Goal: Check status: Check status

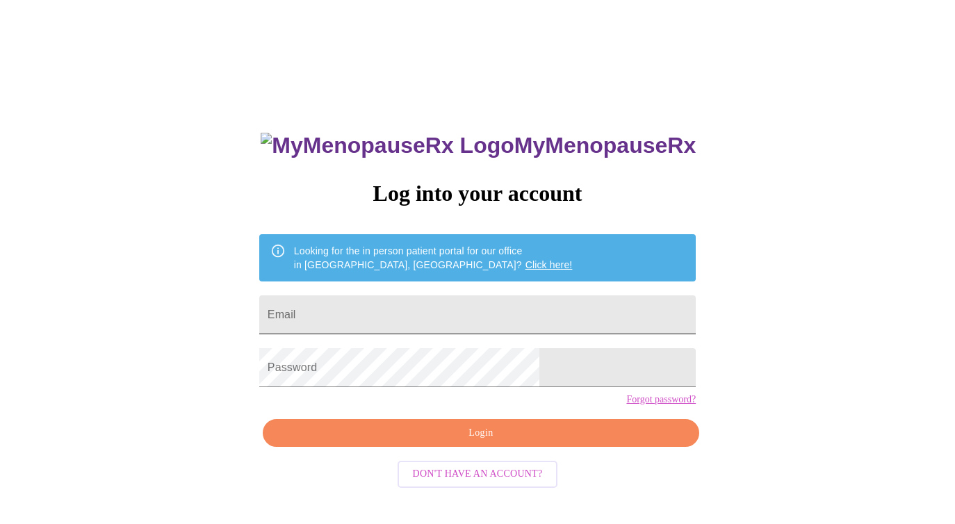
click at [425, 307] on input "Email" at bounding box center [477, 315] width 437 height 39
type input "[EMAIL_ADDRESS][DOMAIN_NAME]"
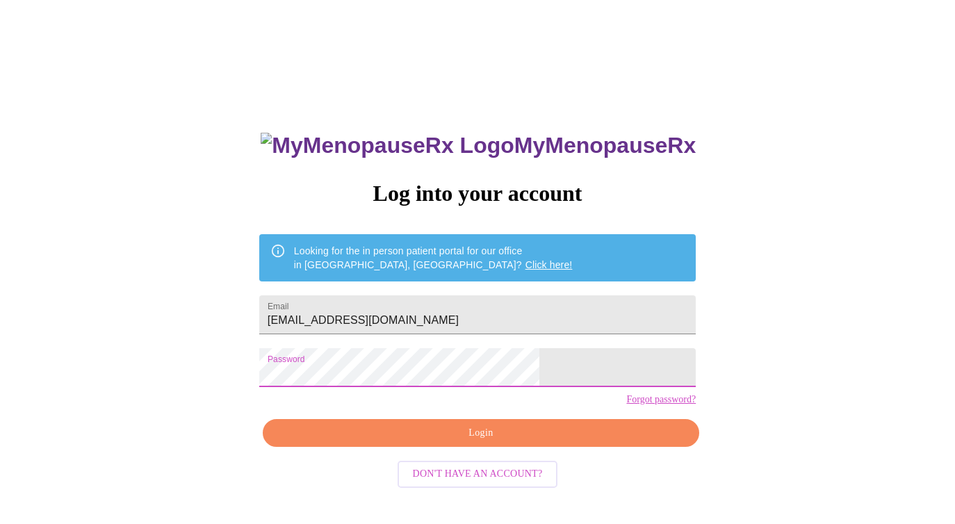
click at [485, 447] on button "Login" at bounding box center [481, 433] width 437 height 29
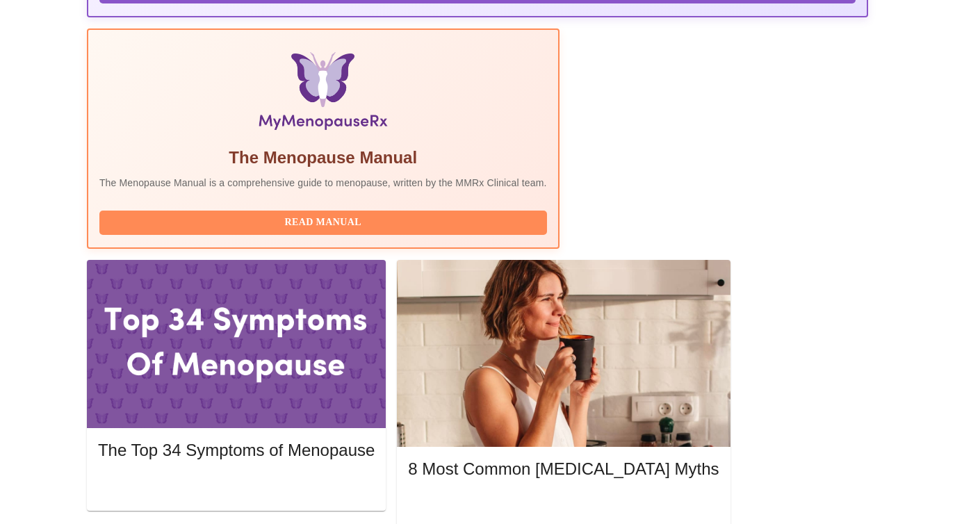
scroll to position [467, 0]
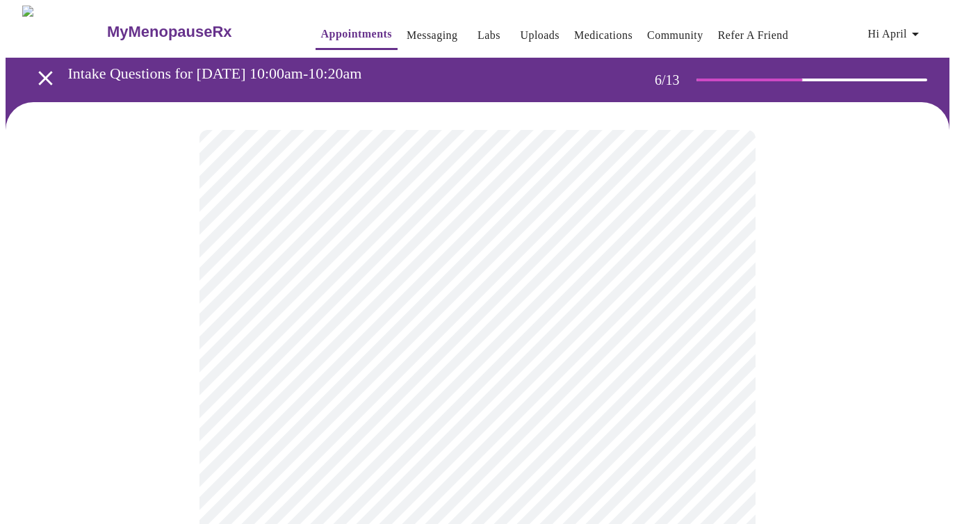
drag, startPoint x: 783, startPoint y: 366, endPoint x: 789, endPoint y: 370, distance: 7.5
click at [789, 370] on div at bounding box center [478, 421] width 944 height 638
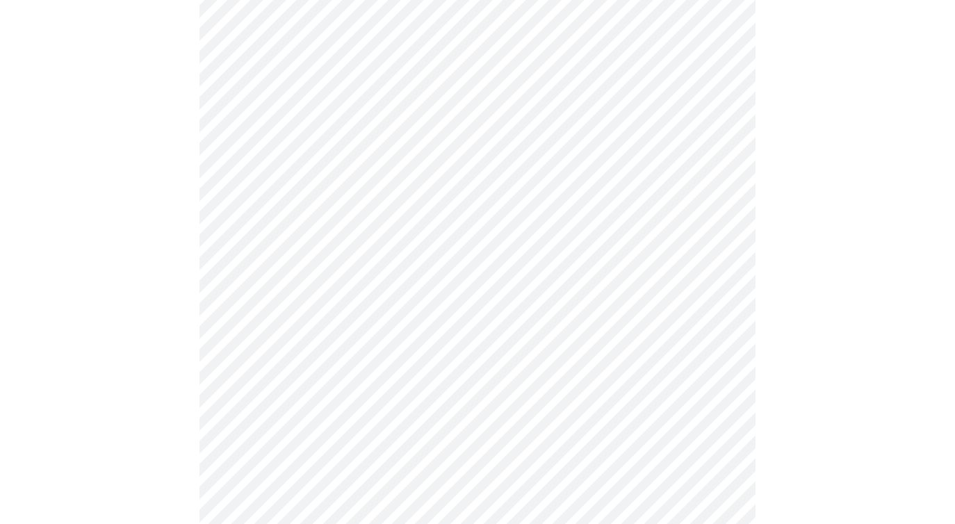
scroll to position [3592, 0]
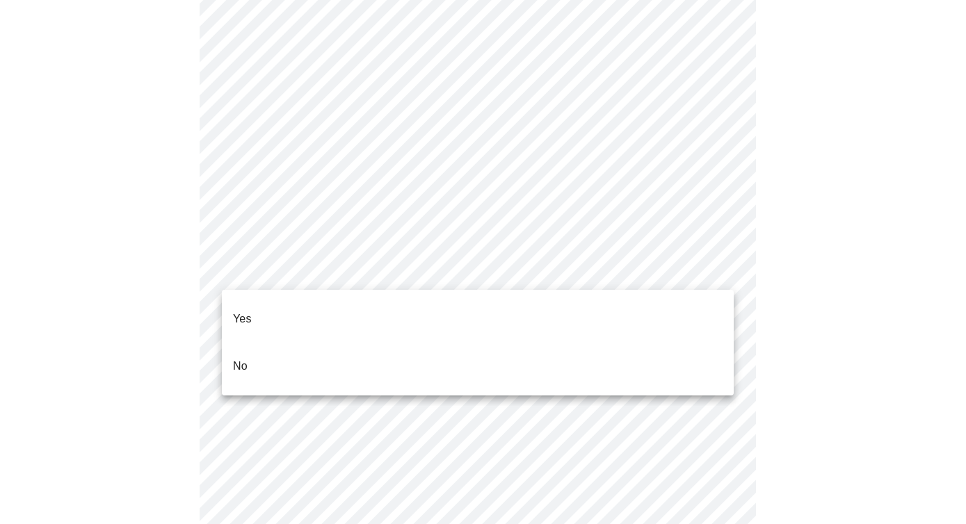
click at [247, 358] on p "No" at bounding box center [240, 366] width 15 height 17
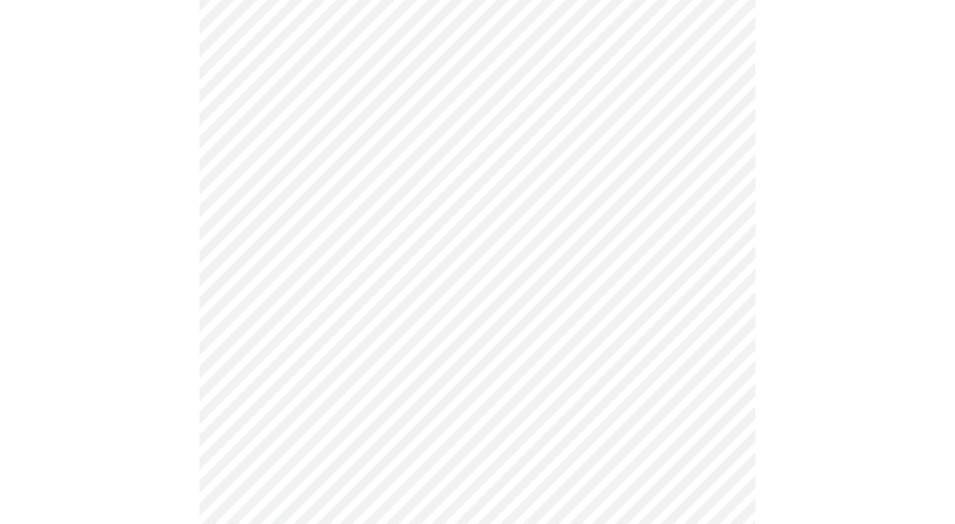
scroll to position [3620, 0]
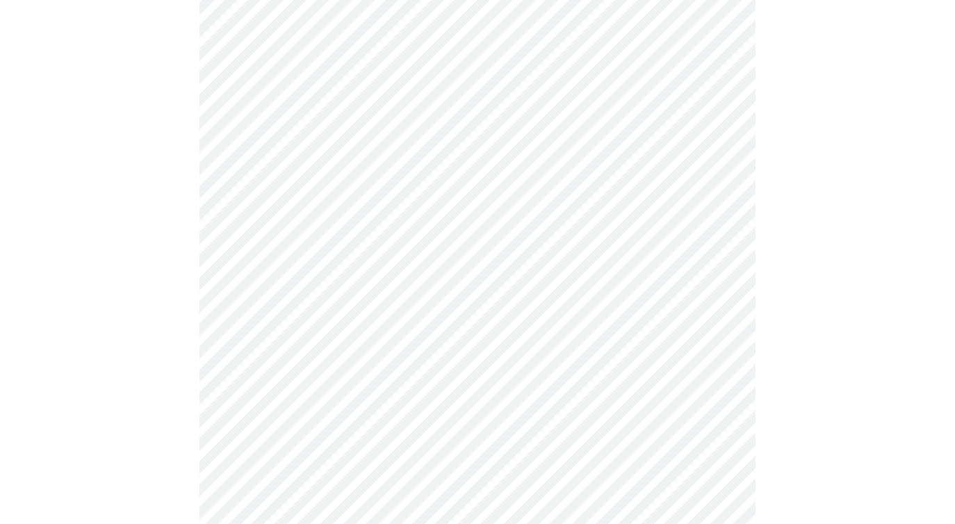
scroll to position [826, 0]
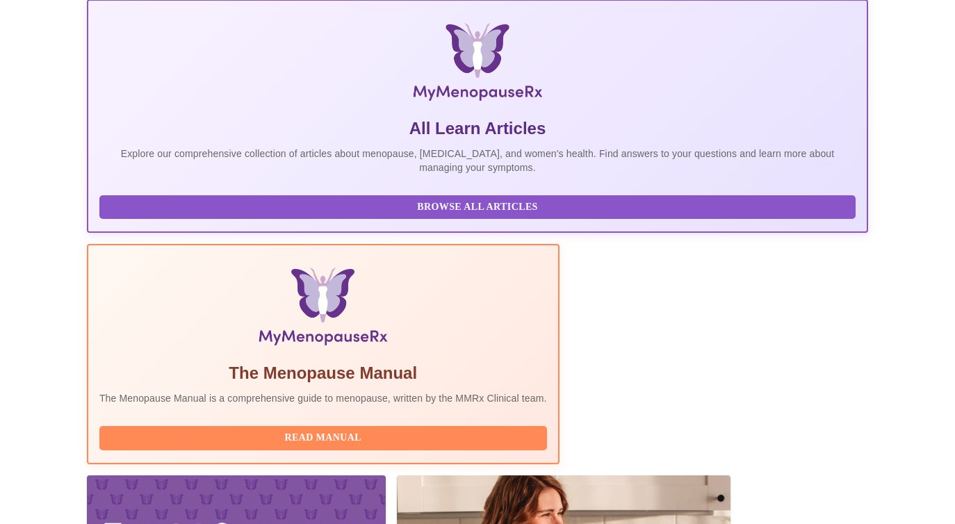
scroll to position [377, 0]
